Goal: Information Seeking & Learning: Learn about a topic

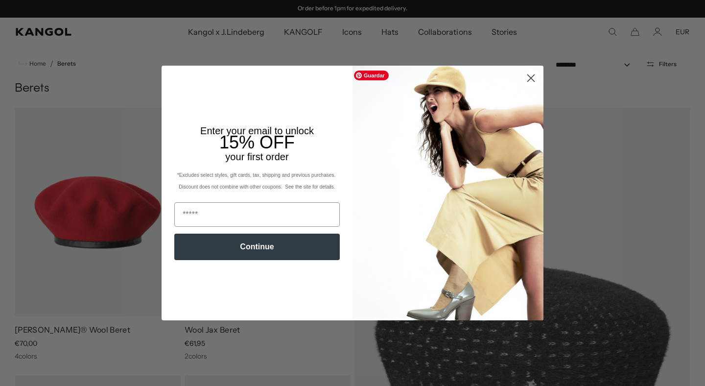
click at [530, 74] on circle "Close dialog" at bounding box center [531, 78] width 16 height 16
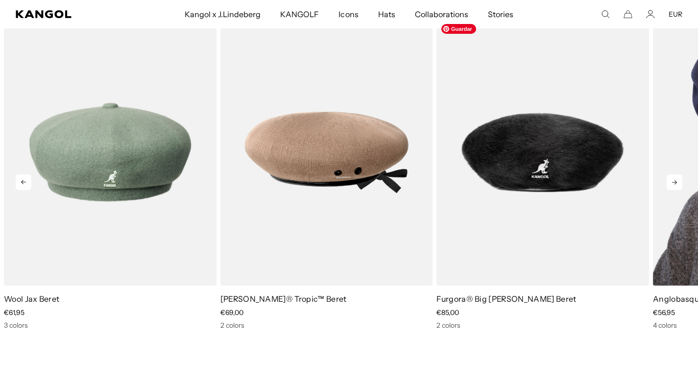
scroll to position [1262, 0]
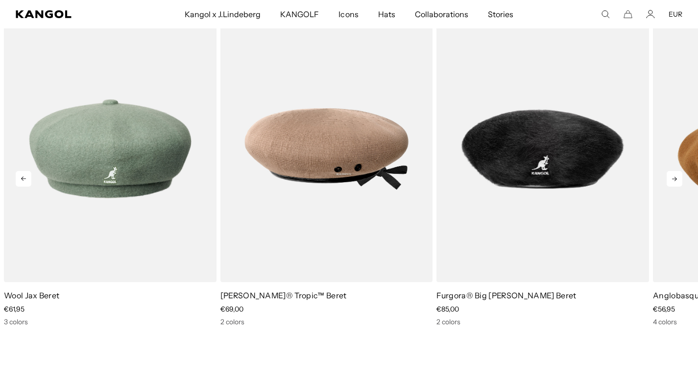
click at [675, 181] on icon at bounding box center [674, 179] width 16 height 16
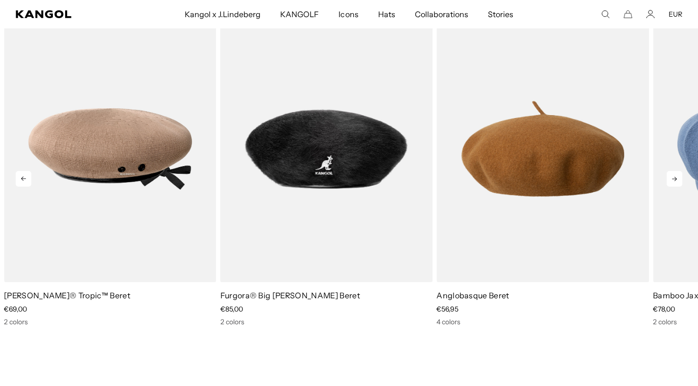
click at [675, 180] on icon at bounding box center [674, 179] width 5 height 4
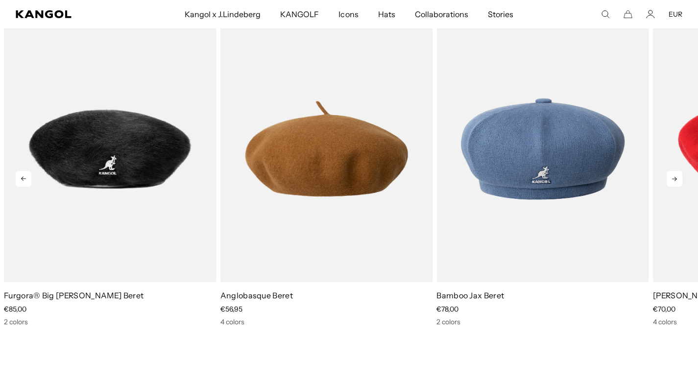
click at [675, 180] on icon at bounding box center [674, 179] width 5 height 4
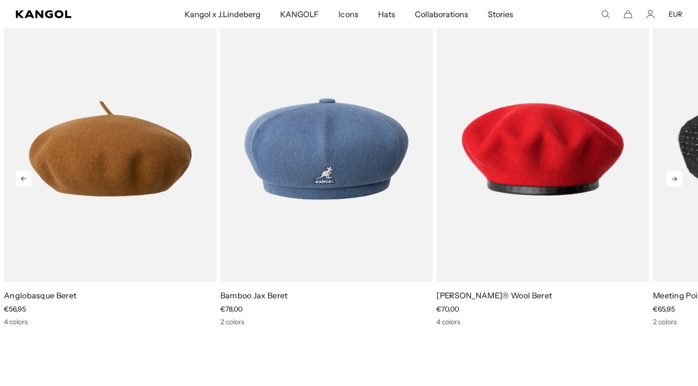
click at [675, 180] on icon at bounding box center [674, 179] width 5 height 4
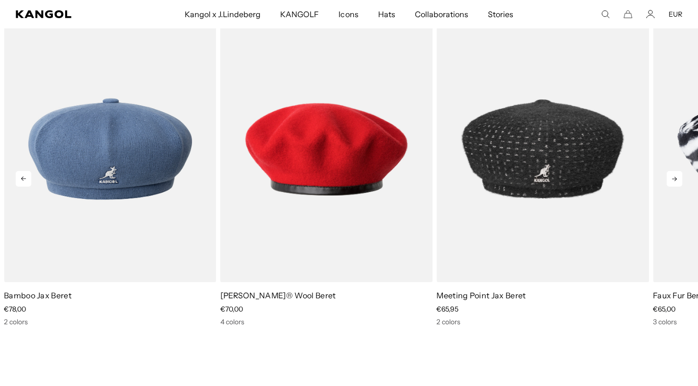
scroll to position [0, 202]
click at [675, 180] on icon at bounding box center [674, 179] width 5 height 4
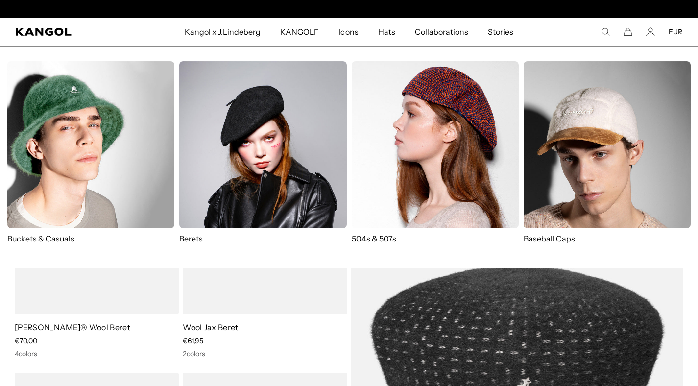
scroll to position [0, 0]
click at [421, 143] on img at bounding box center [434, 144] width 167 height 167
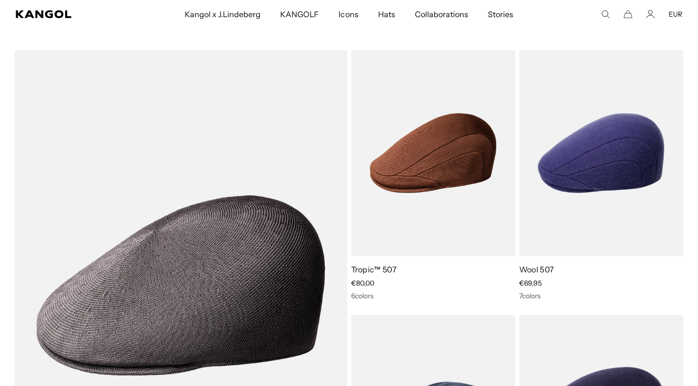
scroll to position [0, 202]
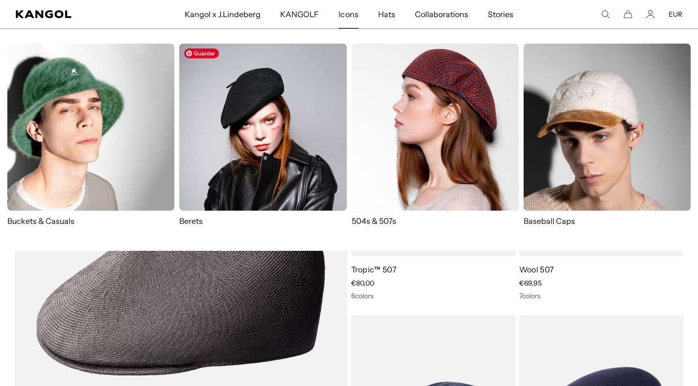
click at [233, 152] on img at bounding box center [262, 127] width 167 height 167
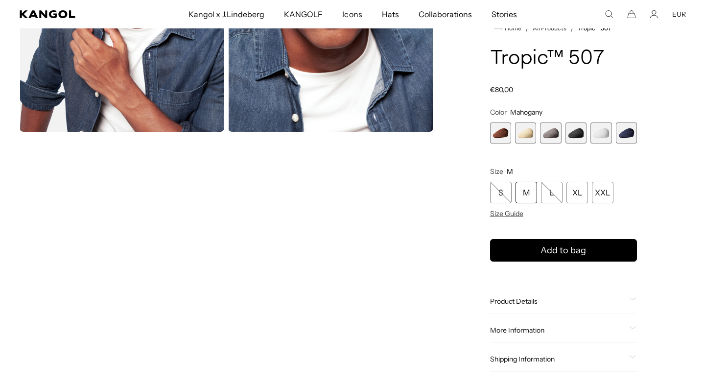
scroll to position [466, 0]
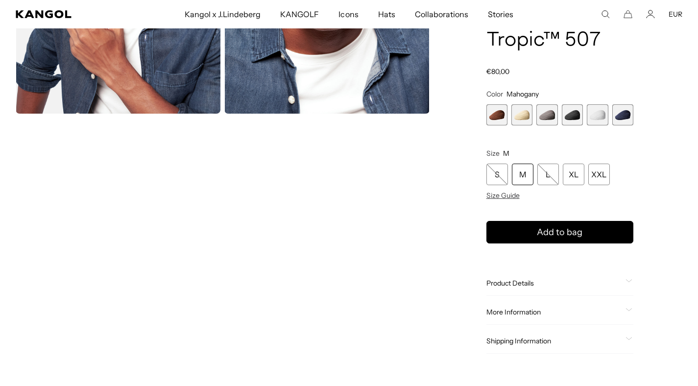
click at [153, 265] on video "Gallery Viewer" at bounding box center [118, 245] width 205 height 256
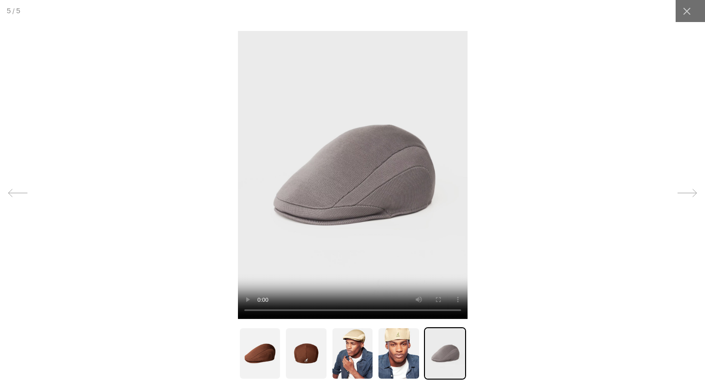
scroll to position [0, 202]
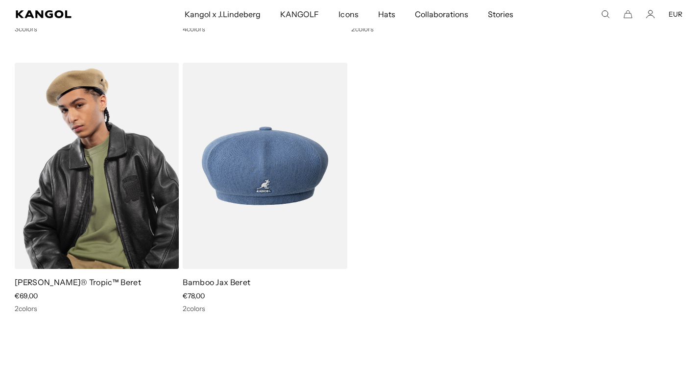
scroll to position [0, 202]
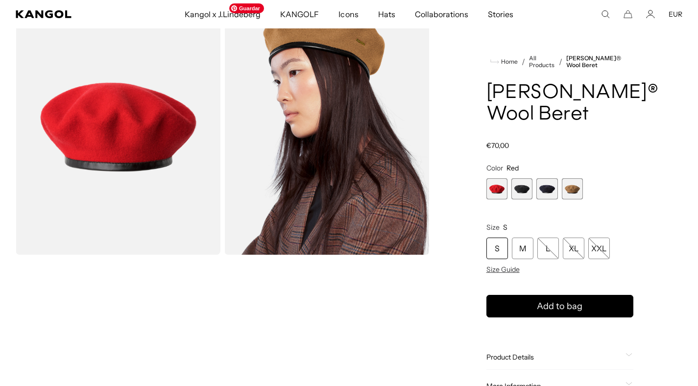
scroll to position [5, 0]
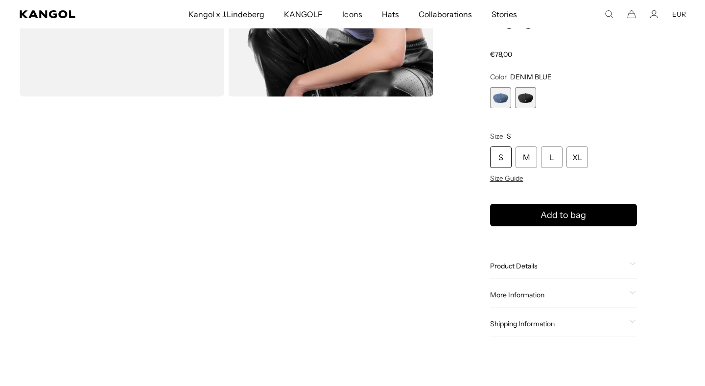
scroll to position [260, 0]
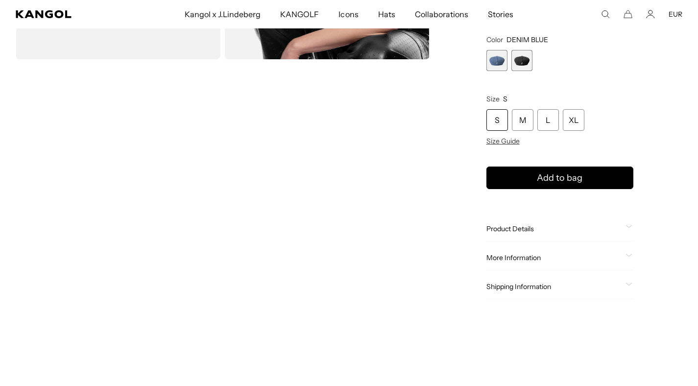
click at [149, 202] on video "Gallery Viewer" at bounding box center [118, 191] width 205 height 256
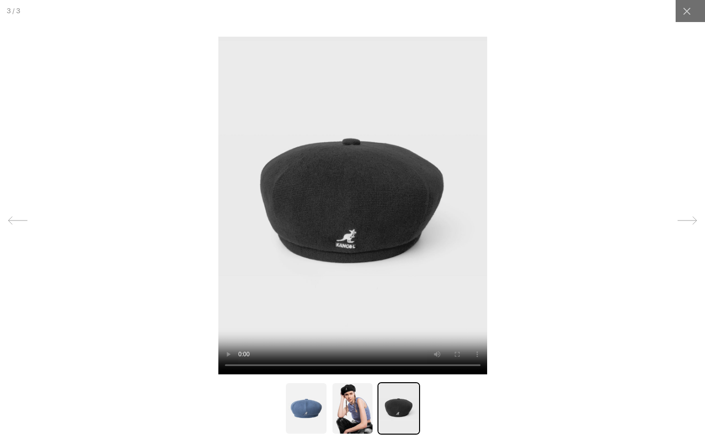
scroll to position [0, 0]
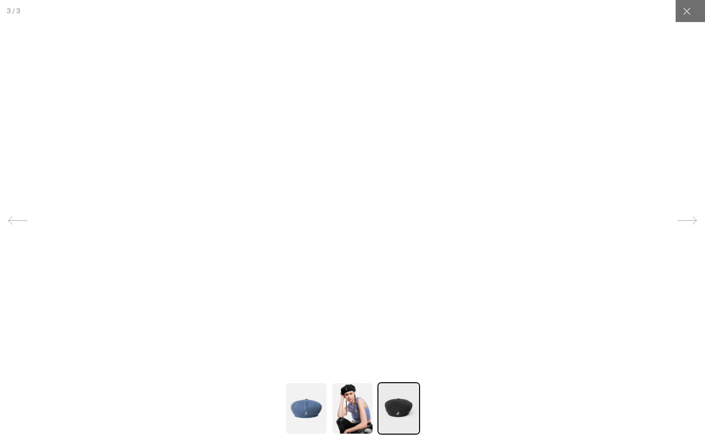
click at [352, 205] on video at bounding box center [352, 205] width 0 height 0
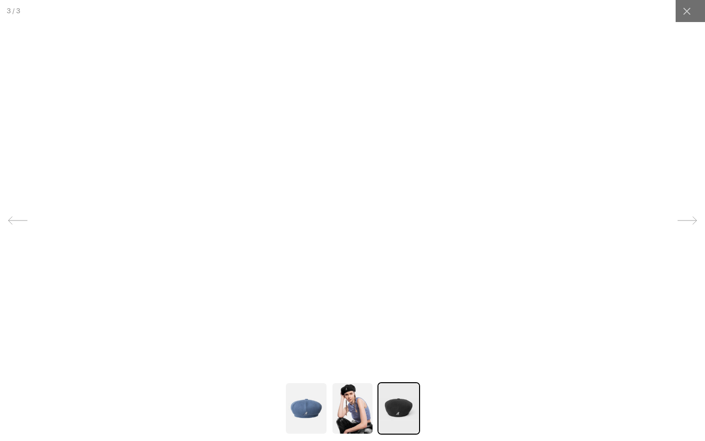
scroll to position [0, 0]
click at [352, 205] on video at bounding box center [352, 205] width 0 height 0
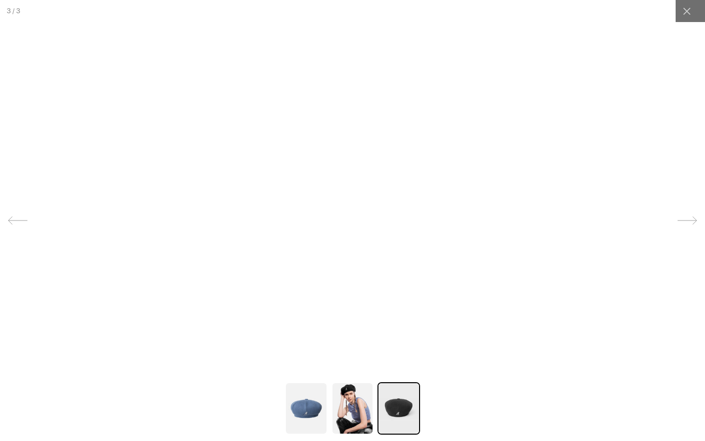
scroll to position [0, 0]
click at [352, 205] on video at bounding box center [352, 205] width 0 height 0
